Goal: Submit feedback/report problem: Submit feedback/report problem

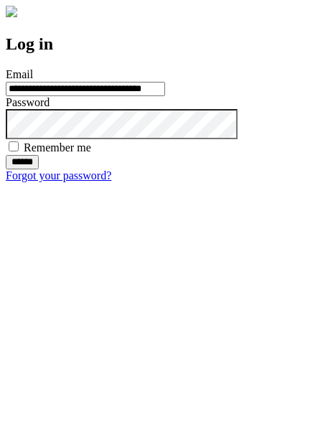
type input "**********"
click at [39, 169] on input "******" at bounding box center [22, 162] width 33 height 14
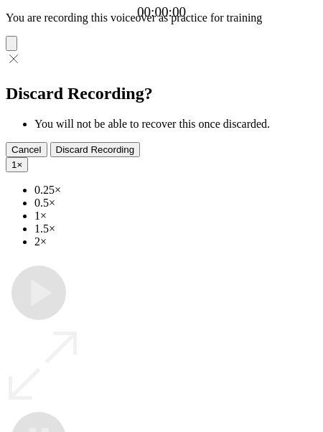
type input "**********"
